Goal: Obtain resource: Obtain resource

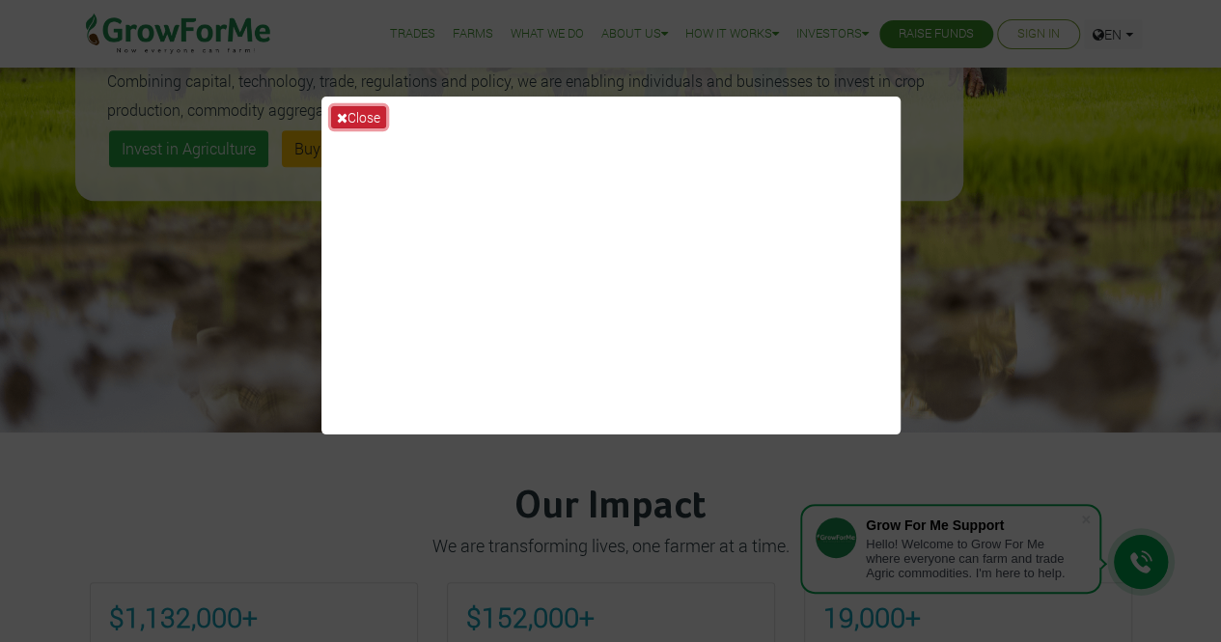
click at [359, 117] on button "Close" at bounding box center [358, 117] width 55 height 22
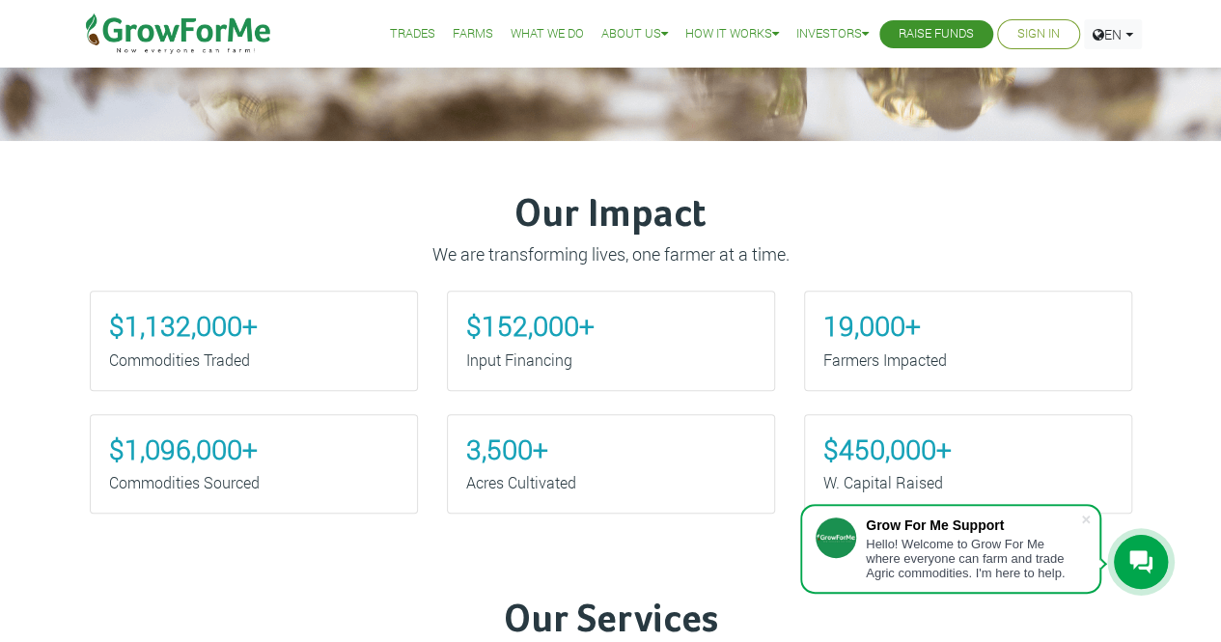
scroll to position [647, 0]
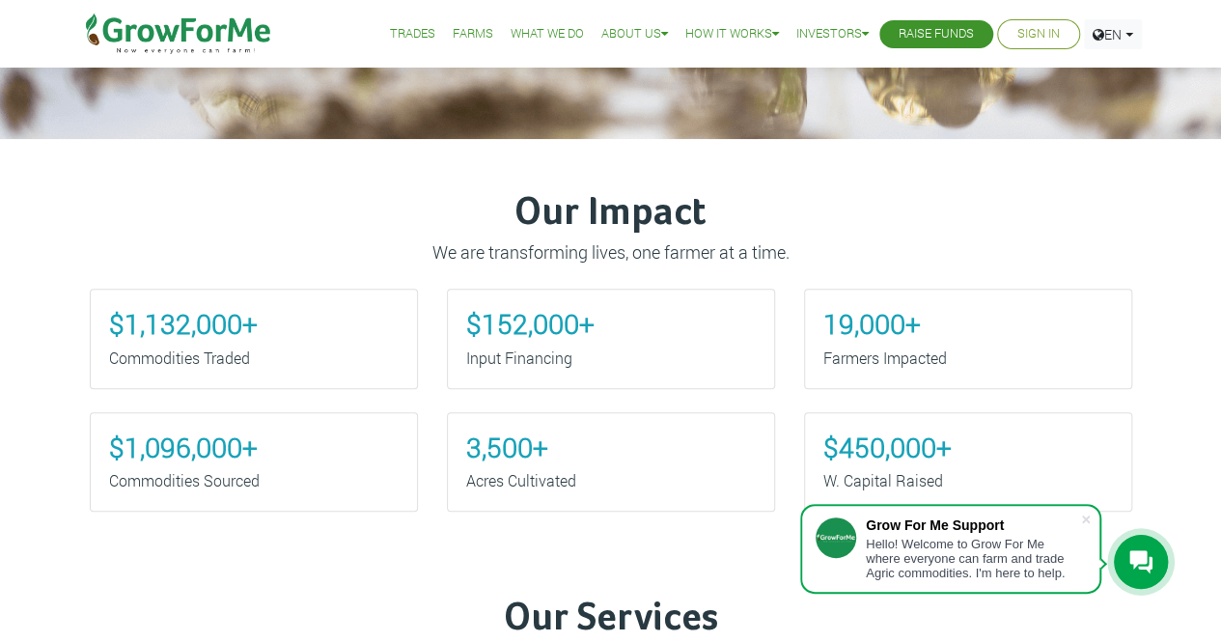
click at [951, 549] on div "Hello! Welcome to Grow For Me where everyone can farm and trade Agric commoditi…" at bounding box center [973, 558] width 214 height 43
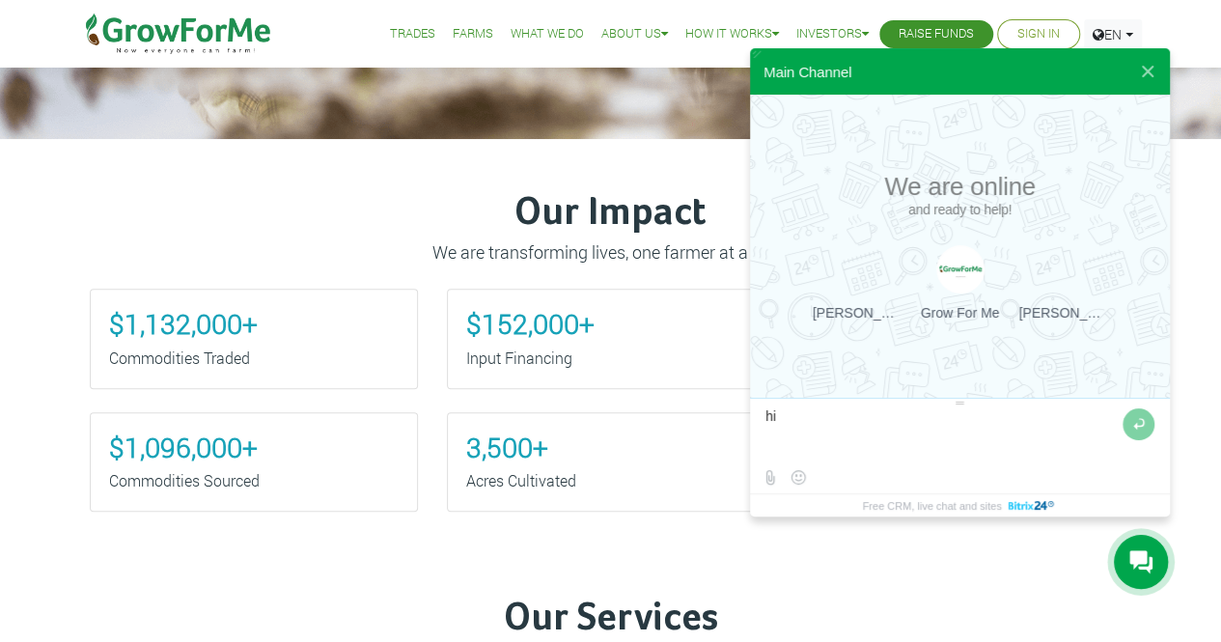
type textarea "h"
click at [1140, 70] on button at bounding box center [1147, 71] width 35 height 46
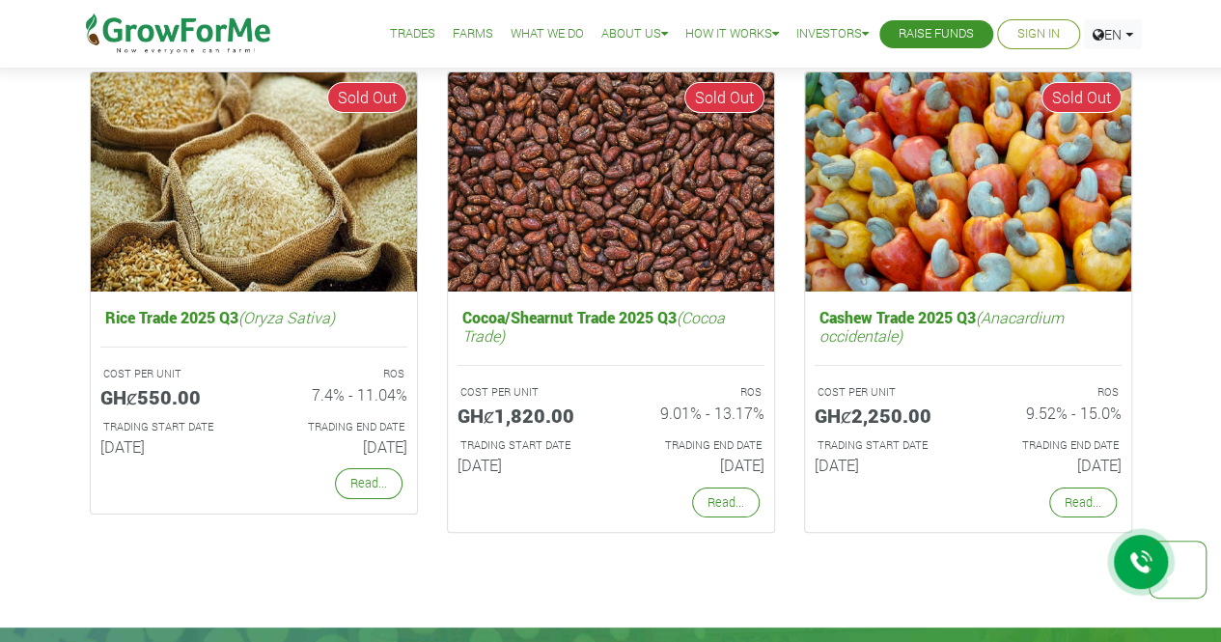
scroll to position [3593, 0]
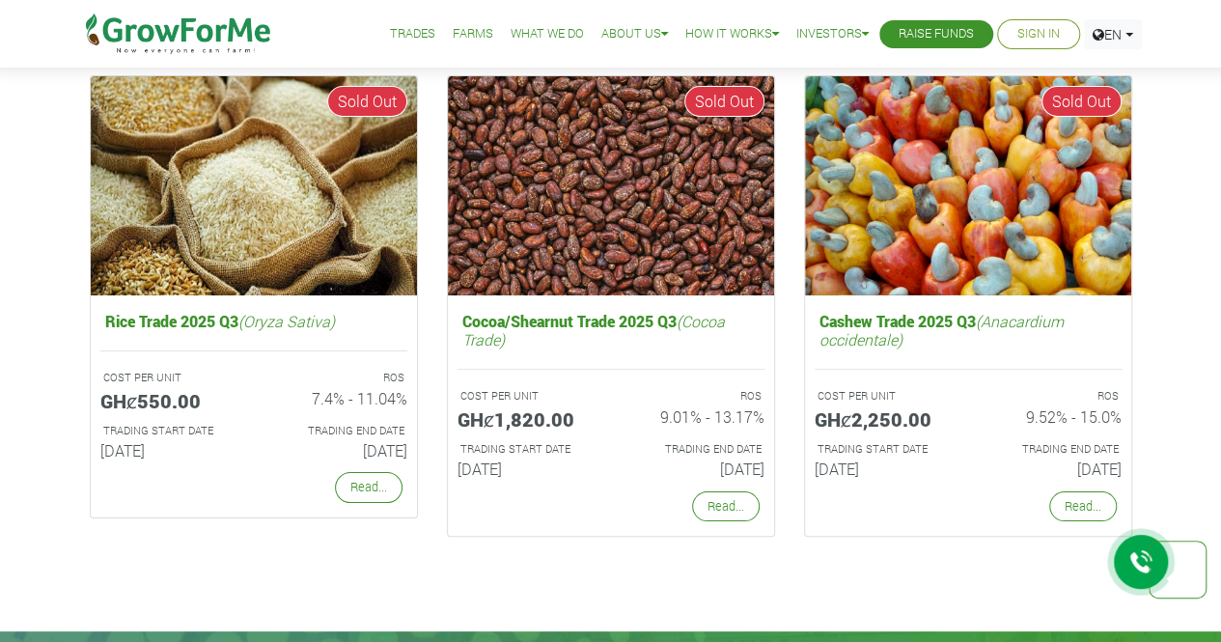
click at [1136, 566] on icon at bounding box center [1140, 562] width 23 height 24
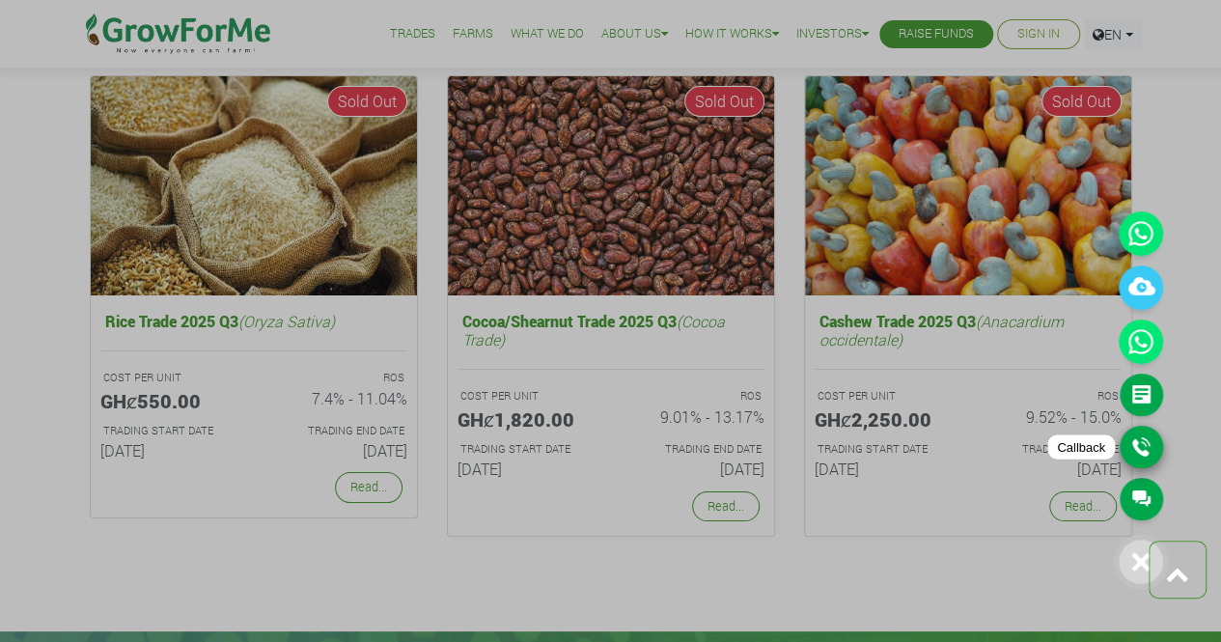
click at [1136, 454] on link "Callback" at bounding box center [1140, 447] width 43 height 42
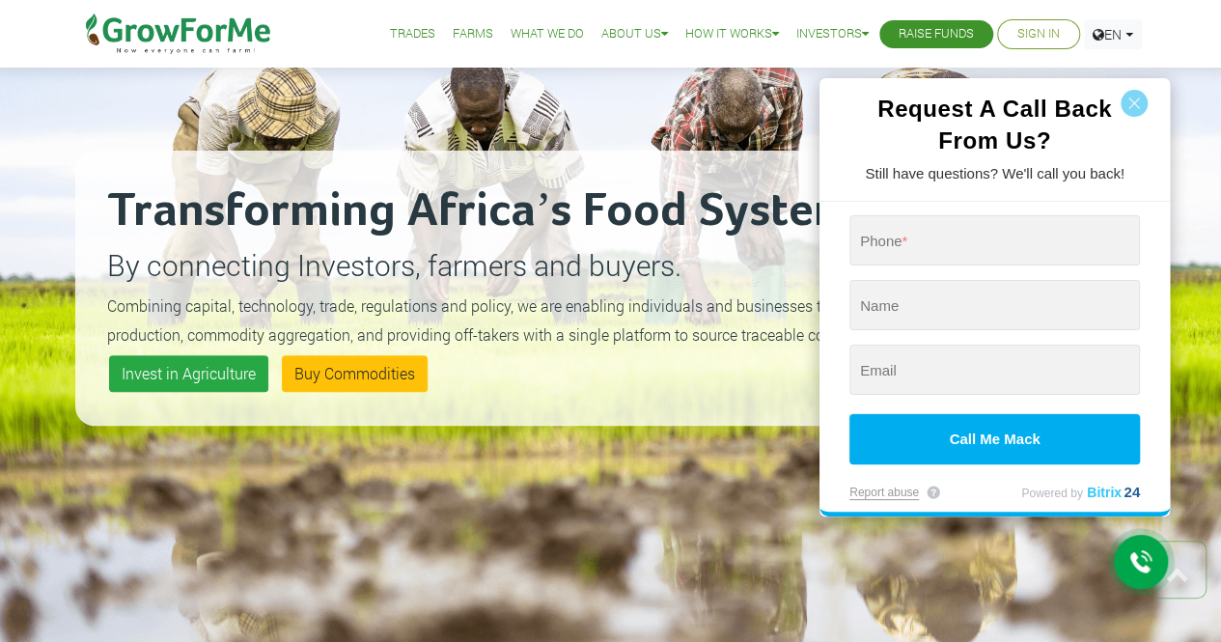
scroll to position [0, 0]
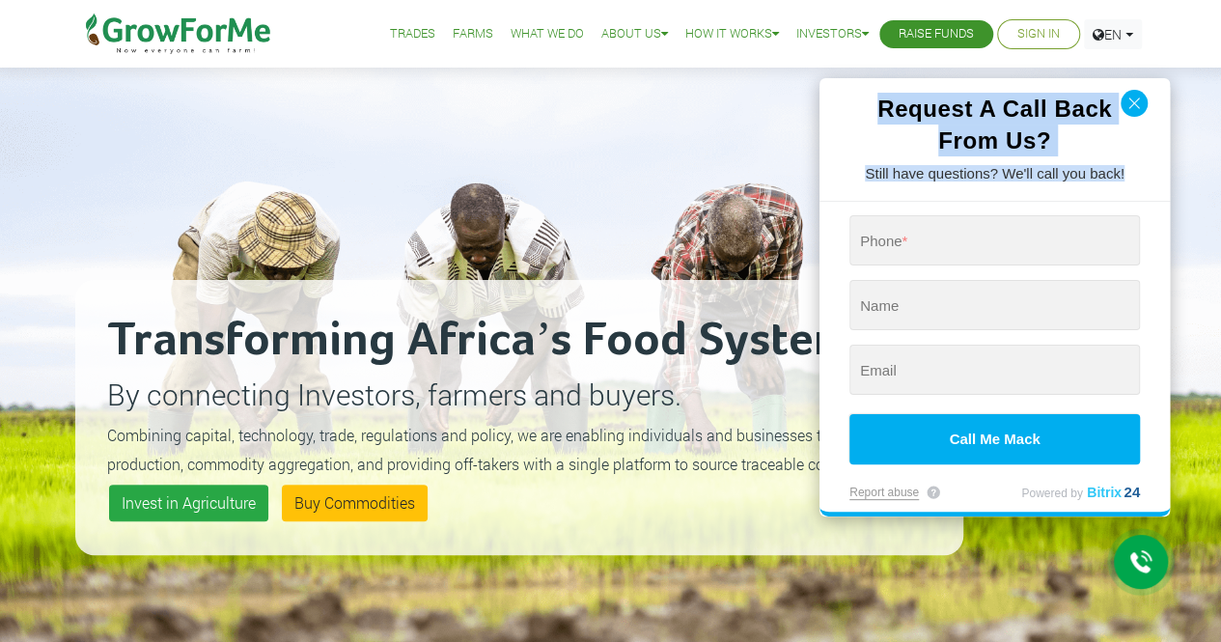
drag, startPoint x: 1132, startPoint y: 168, endPoint x: 1135, endPoint y: 100, distance: 67.6
click at [1135, 100] on div "Request A Call Back From Us? Still have questions? We'll call you back! Phone *…" at bounding box center [994, 297] width 350 height 439
click at [1135, 100] on button "button" at bounding box center [1133, 103] width 27 height 27
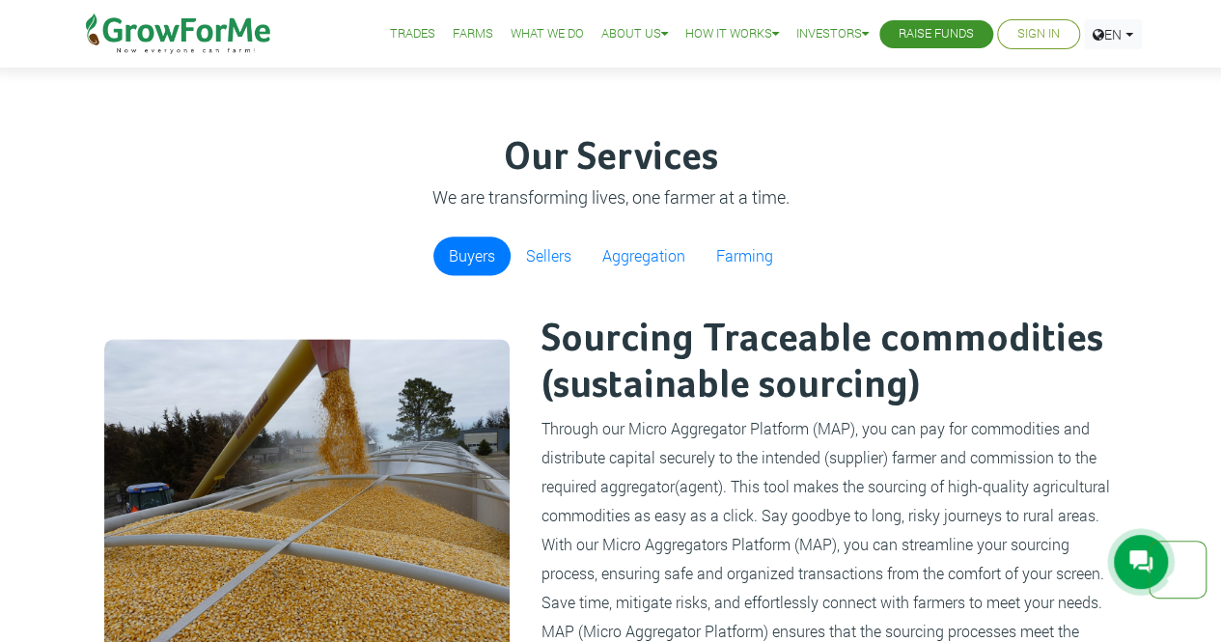
scroll to position [1104, 0]
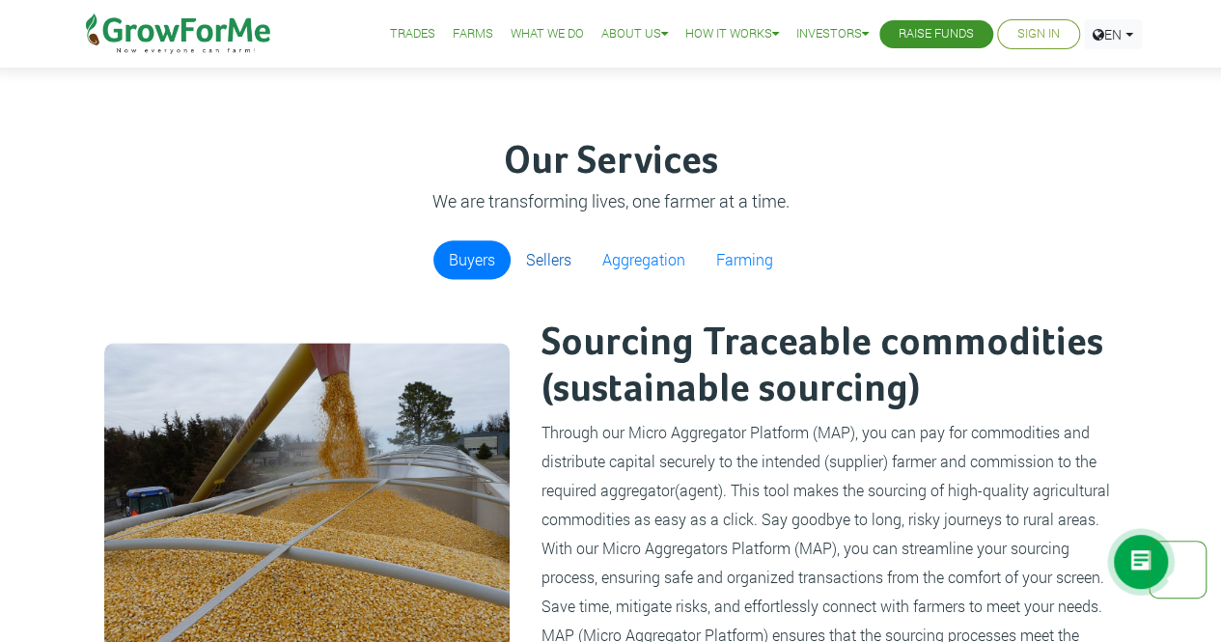
click at [561, 261] on link "Sellers" at bounding box center [548, 259] width 76 height 39
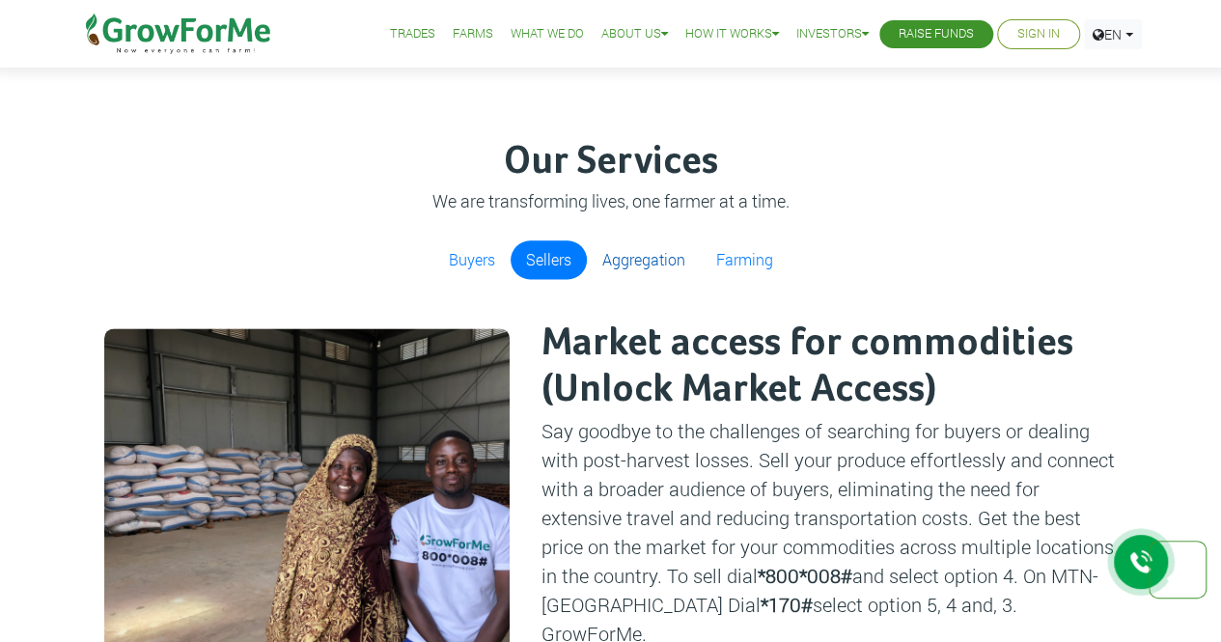
click at [645, 255] on link "Aggregation" at bounding box center [644, 259] width 114 height 39
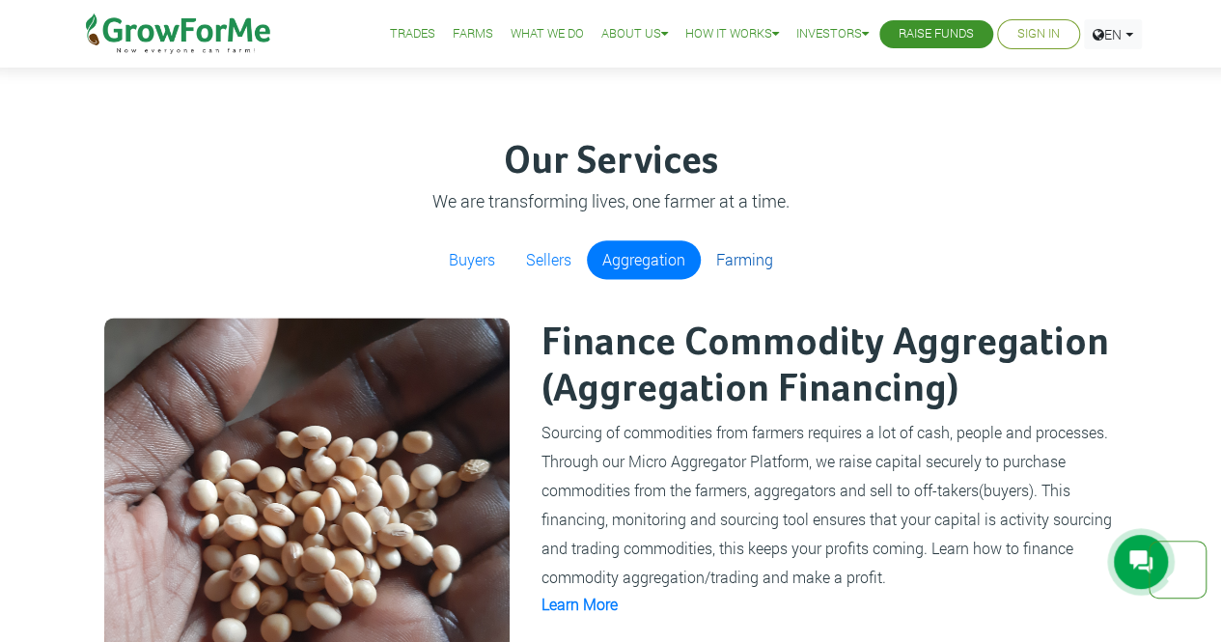
click at [762, 269] on link "Farming" at bounding box center [745, 259] width 88 height 39
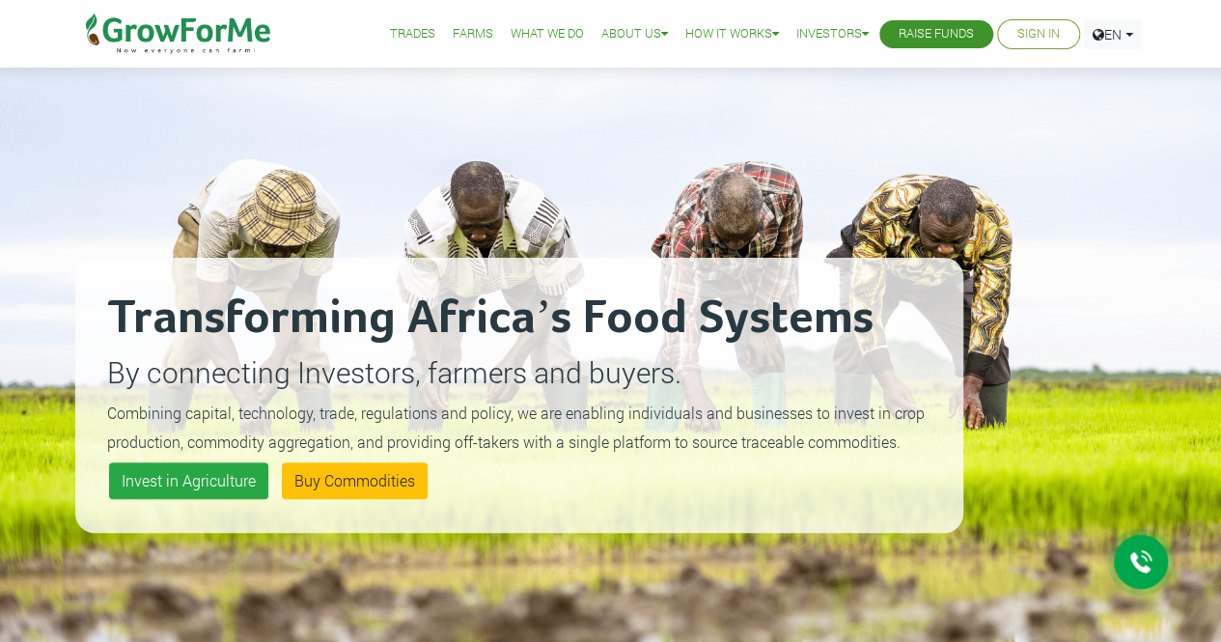
scroll to position [0, 0]
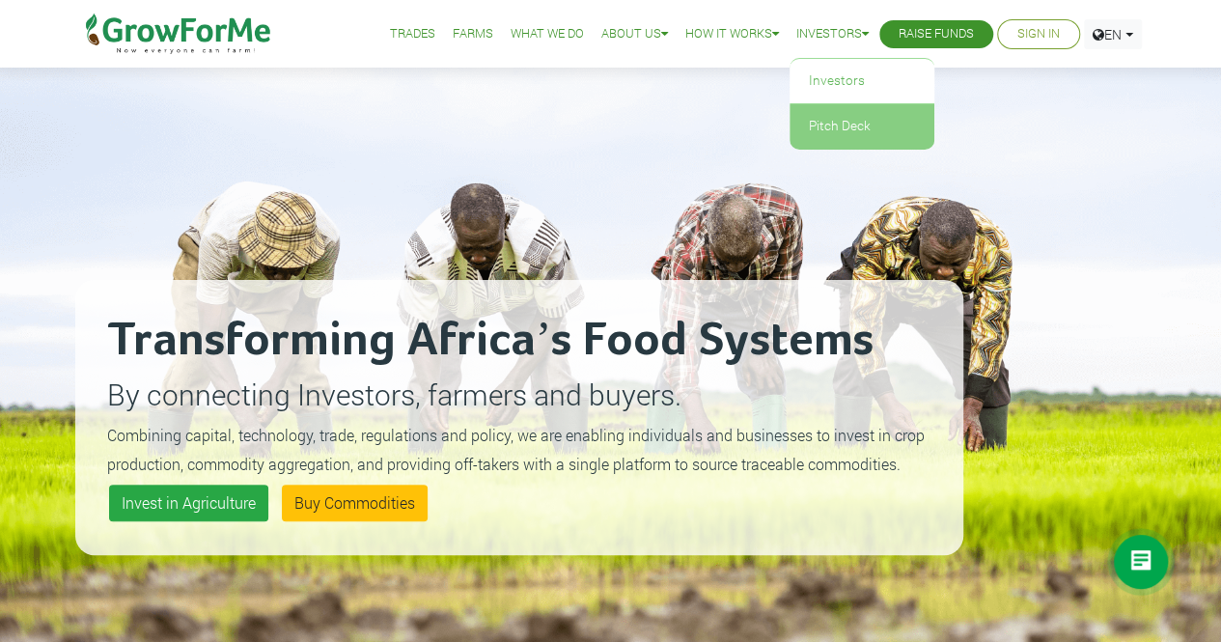
click at [829, 124] on link "Pitch Deck" at bounding box center [861, 126] width 145 height 44
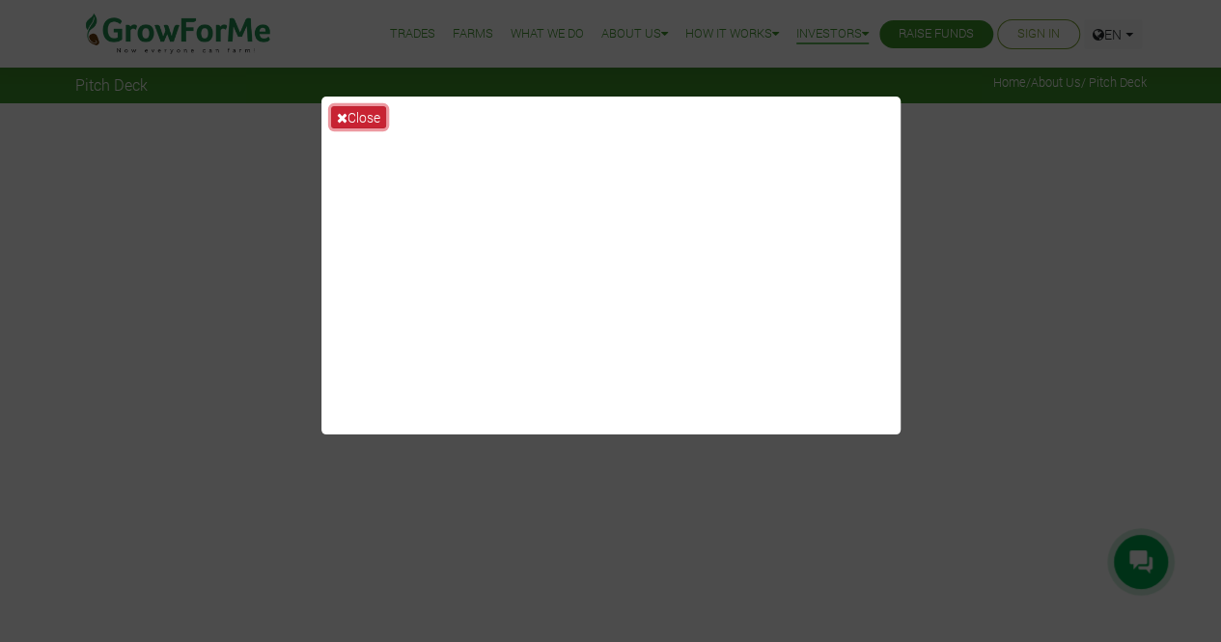
click at [367, 112] on button "Close" at bounding box center [358, 117] width 55 height 22
